Goal: Check status: Check status

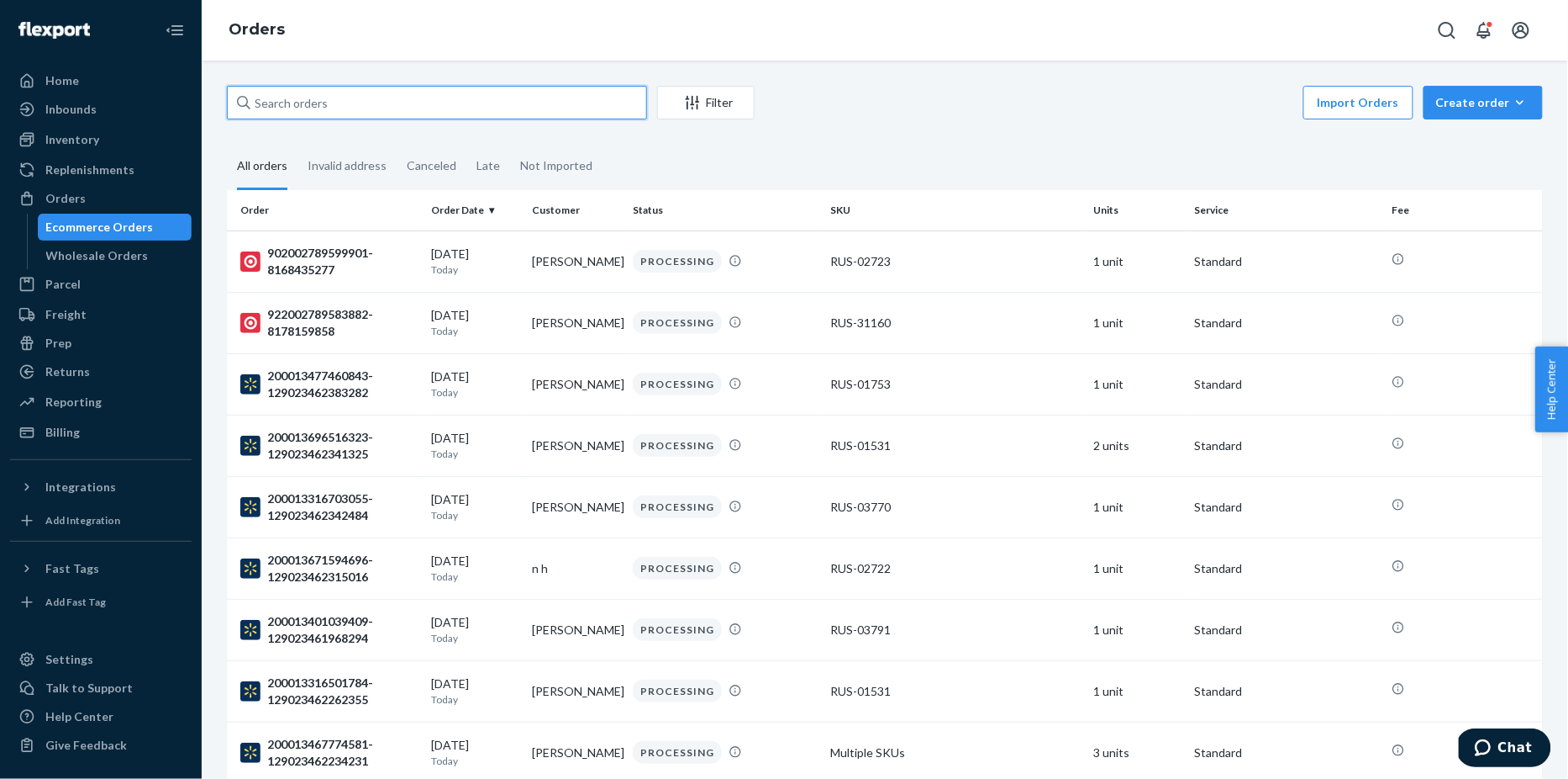
click at [352, 104] on input "text" at bounding box center [436, 102] width 420 height 34
paste input "BJX8JLMFXL"
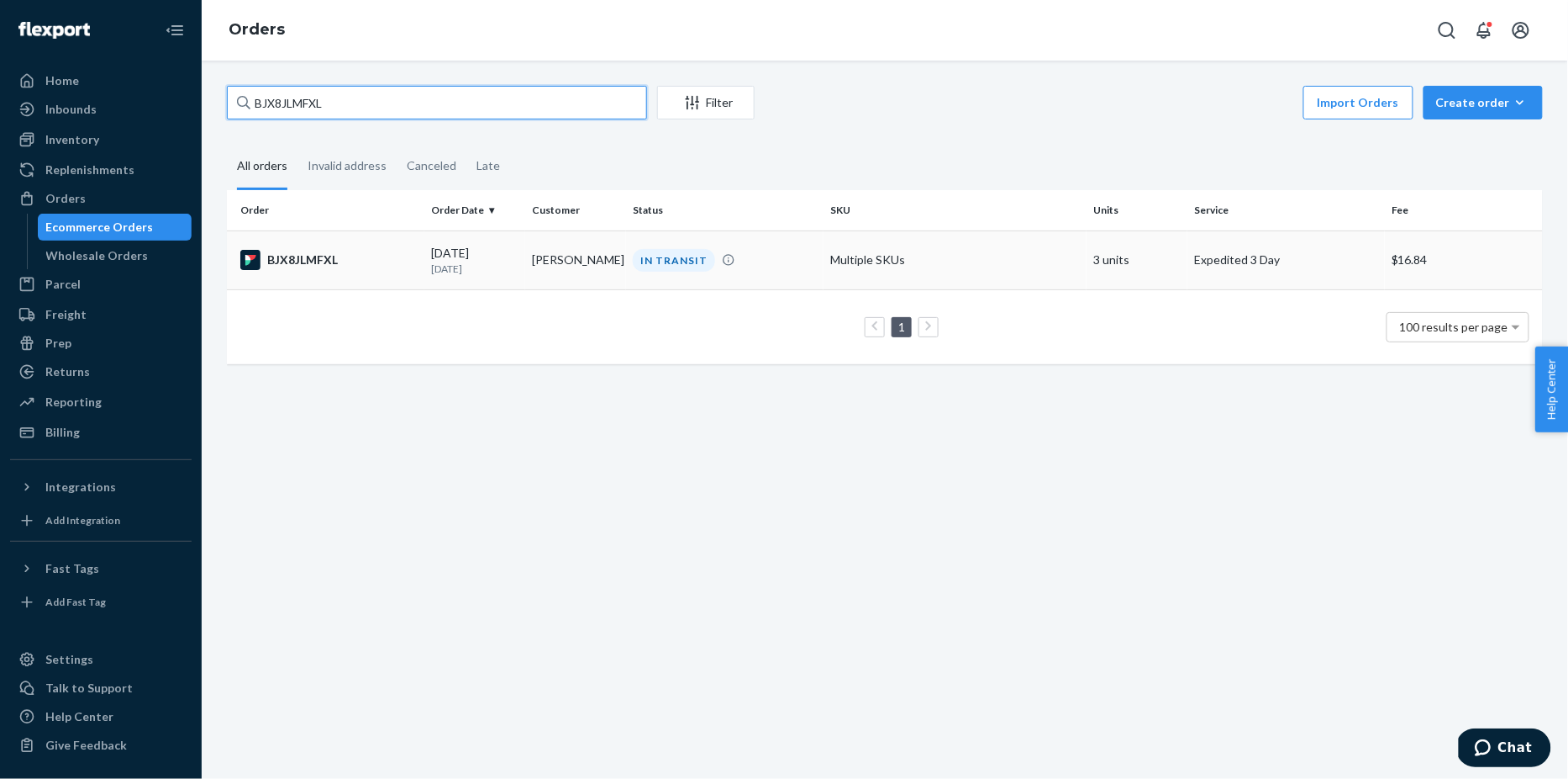
type input "BJX8JLMFXL"
click at [363, 257] on div "BJX8JLMFXL" at bounding box center [329, 260] width 178 height 20
